Goal: Transaction & Acquisition: Purchase product/service

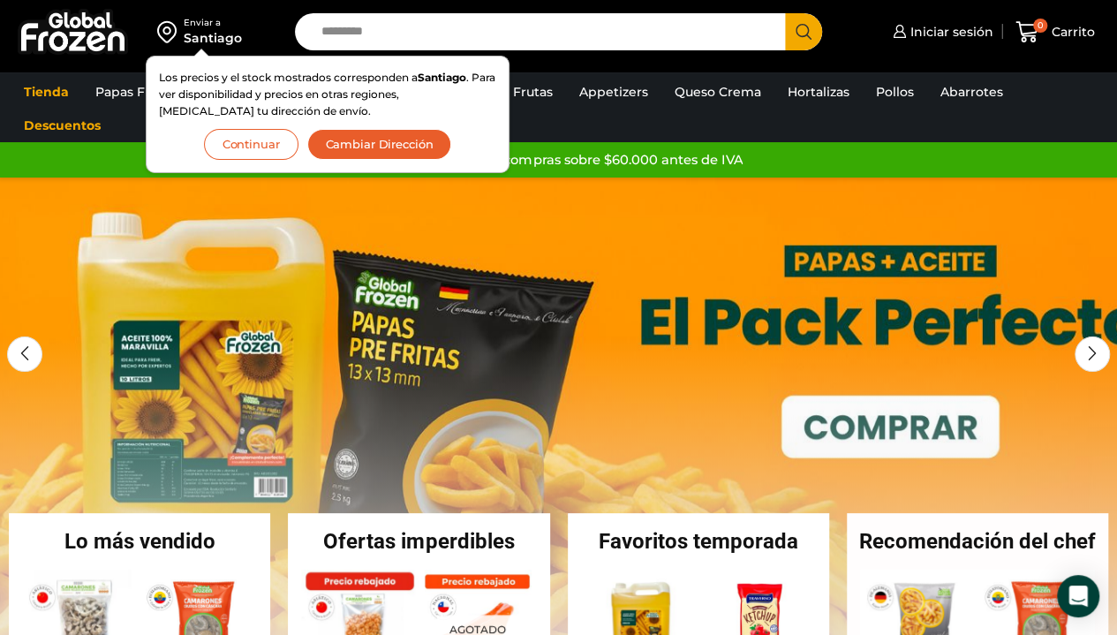
click at [237, 141] on button "Continuar" at bounding box center [251, 144] width 94 height 31
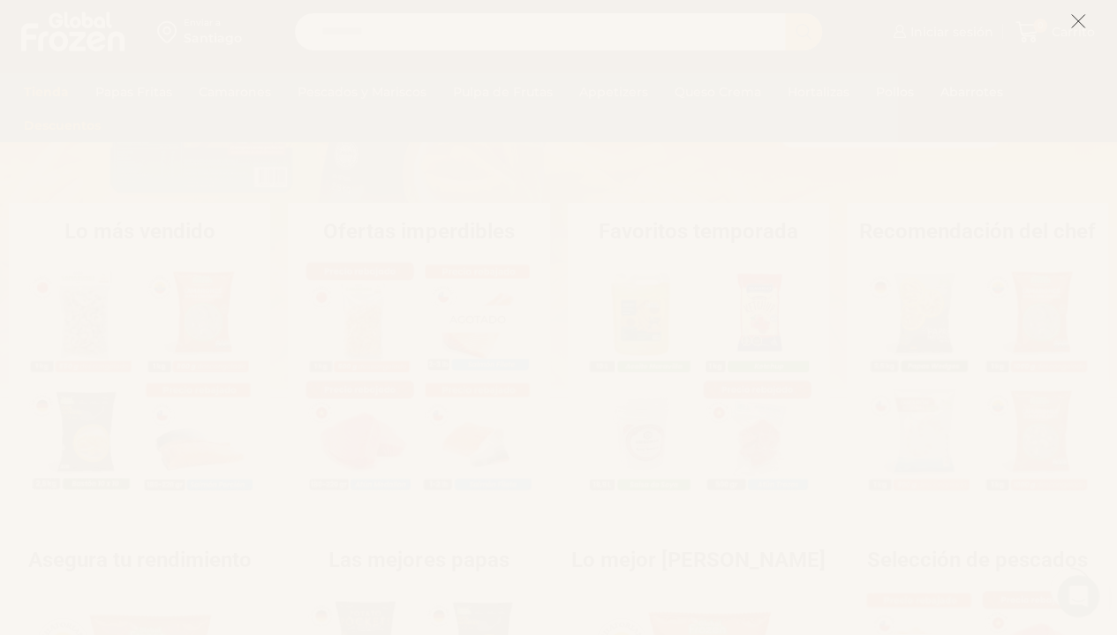
click at [1076, 17] on icon at bounding box center [1078, 21] width 16 height 16
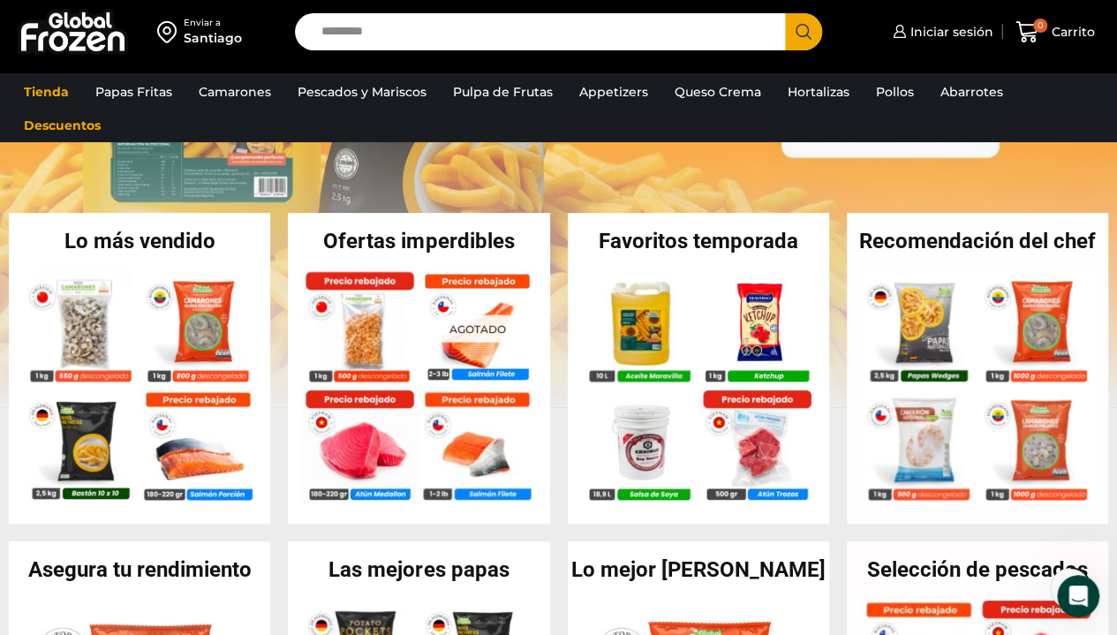
scroll to position [311, 0]
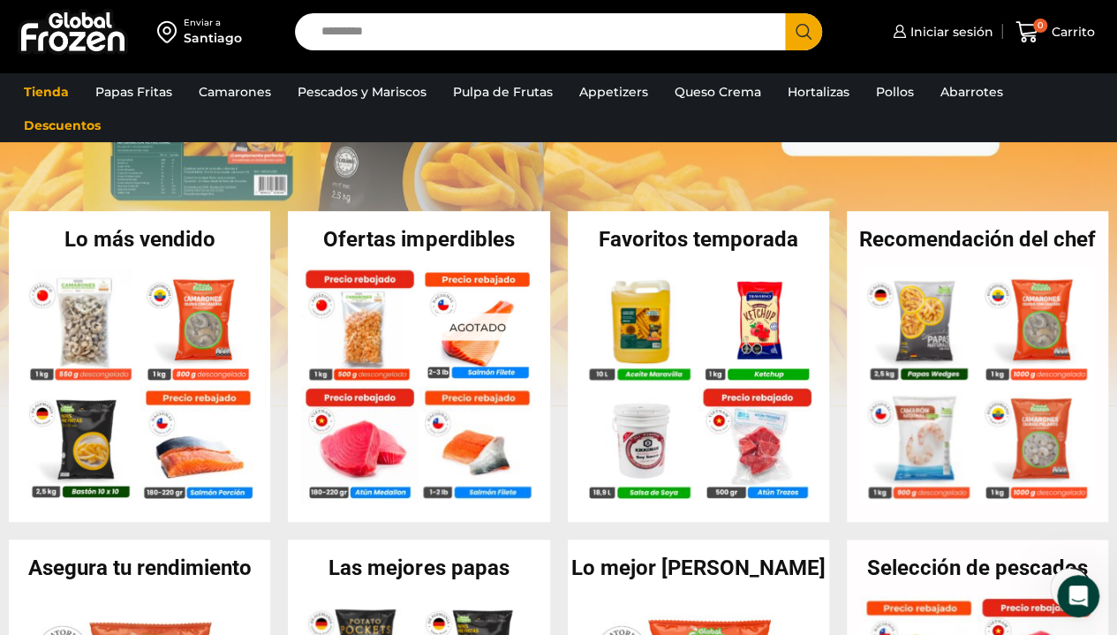
click at [440, 52] on div "Enviar a [GEOGRAPHIC_DATA] Los precios y el stock mostrados corresponden a [GEO…" at bounding box center [558, 32] width 1108 height 64
click at [427, 46] on input "Search input" at bounding box center [545, 31] width 465 height 37
type input "*****"
click at [785, 13] on button "Search" at bounding box center [803, 31] width 37 height 37
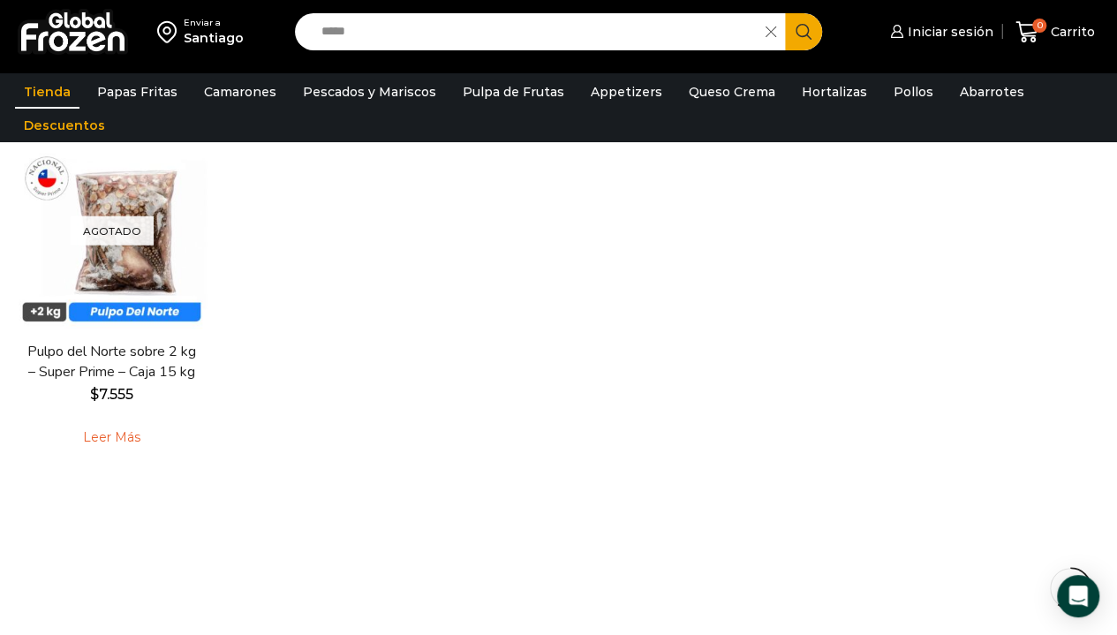
scroll to position [584, 0]
